Goal: Task Accomplishment & Management: Manage account settings

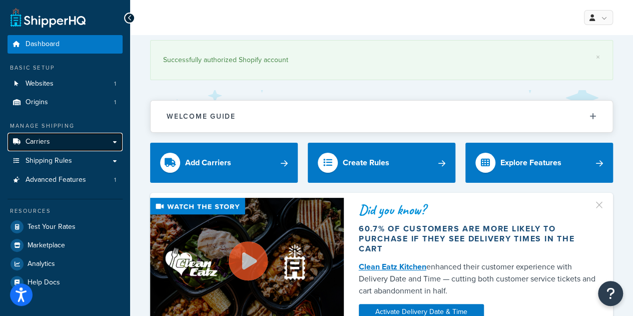
click at [63, 139] on link "Carriers" at bounding box center [65, 142] width 115 height 19
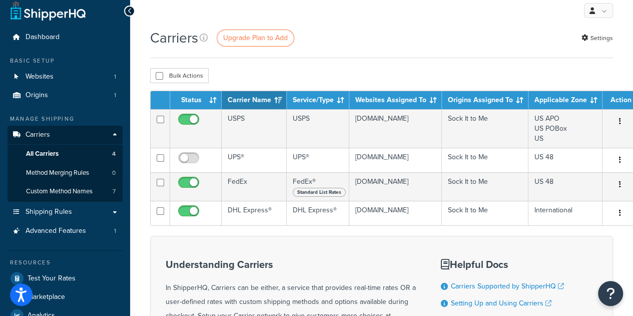
scroll to position [8, 0]
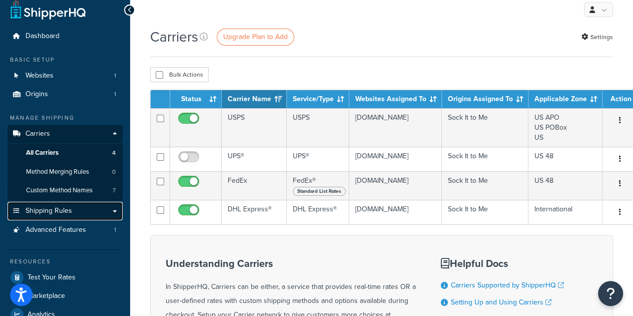
click at [62, 210] on span "Shipping Rules" at bounding box center [49, 211] width 47 height 9
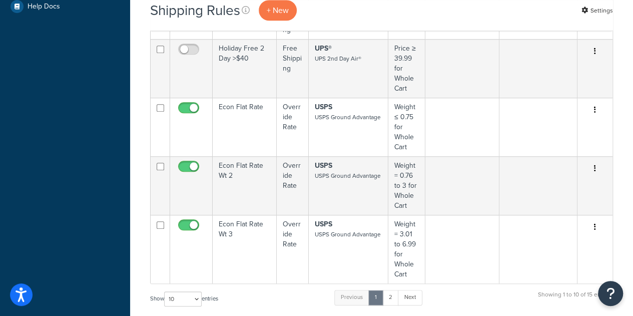
scroll to position [373, 0]
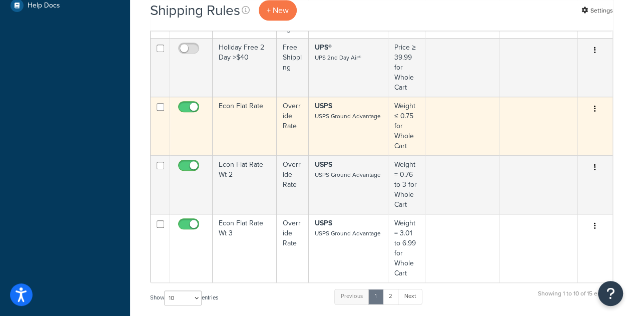
click at [595, 106] on icon "button" at bounding box center [595, 108] width 2 height 7
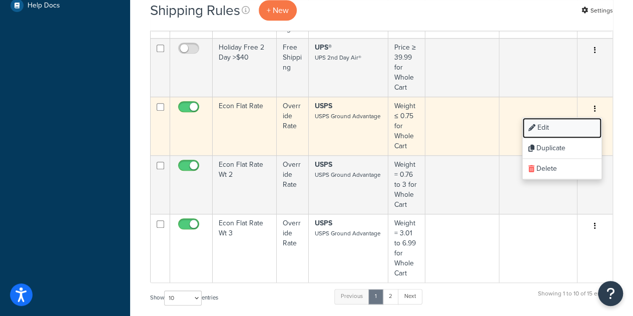
click at [564, 128] on link "Edit" at bounding box center [561, 128] width 79 height 21
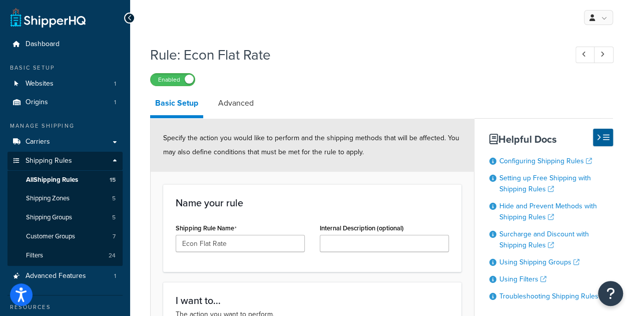
click at [65, 179] on span "All Shipping Rules" at bounding box center [52, 180] width 52 height 9
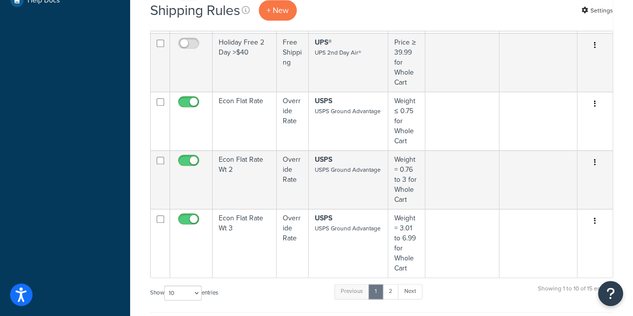
scroll to position [378, 0]
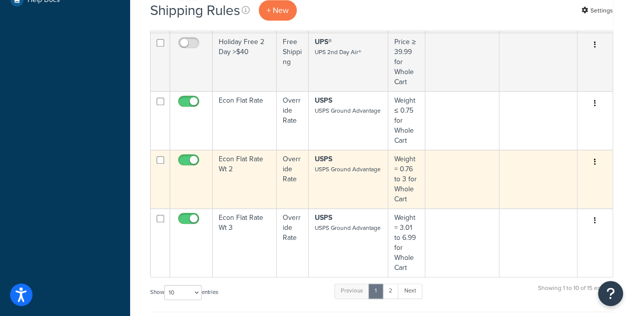
click at [596, 160] on button "button" at bounding box center [595, 162] width 14 height 16
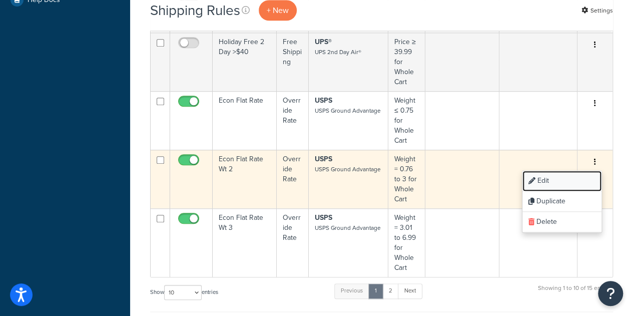
click at [540, 182] on link "Edit" at bounding box center [561, 181] width 79 height 21
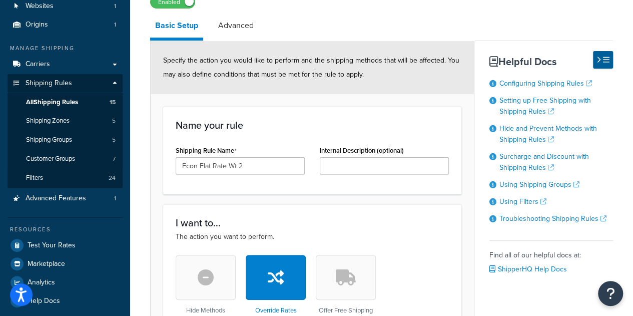
scroll to position [77, 0]
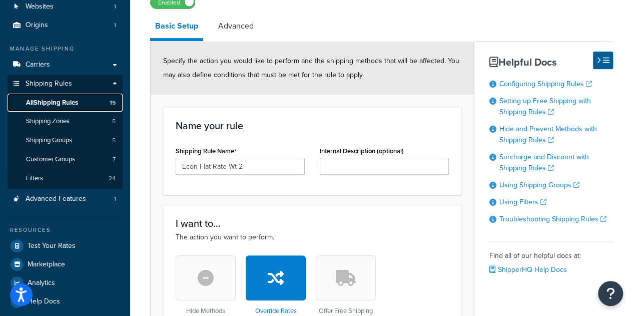
click at [75, 104] on span "All Shipping Rules" at bounding box center [52, 103] width 52 height 9
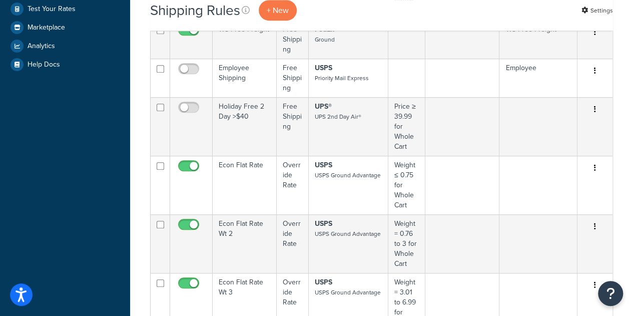
scroll to position [396, 0]
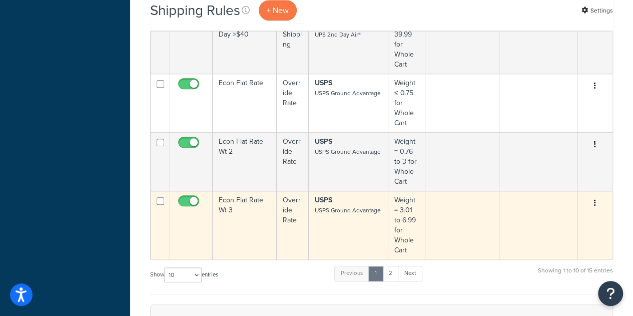
click at [595, 200] on icon "button" at bounding box center [595, 202] width 2 height 7
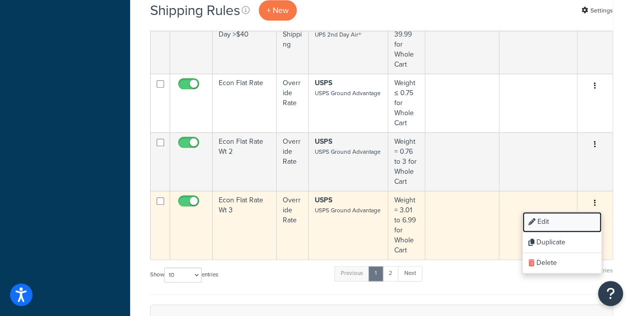
click at [563, 220] on link "Edit" at bounding box center [561, 222] width 79 height 21
